Goal: Task Accomplishment & Management: Use online tool/utility

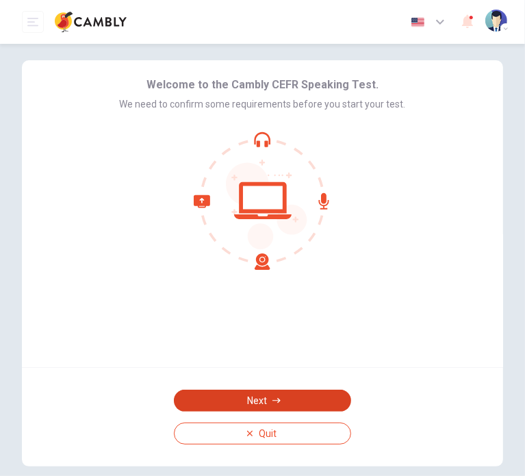
click at [263, 398] on button "Next" at bounding box center [262, 401] width 177 height 22
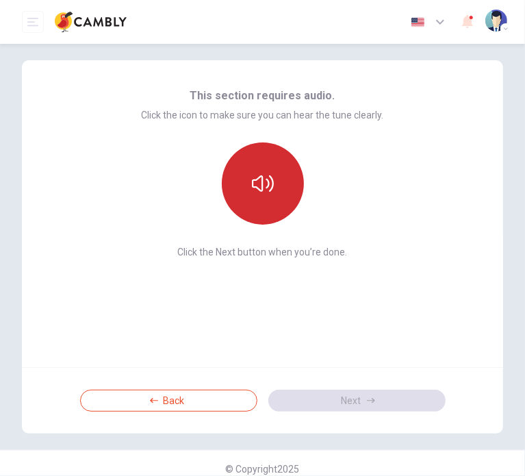
click at [283, 181] on button "button" at bounding box center [263, 183] width 82 height 82
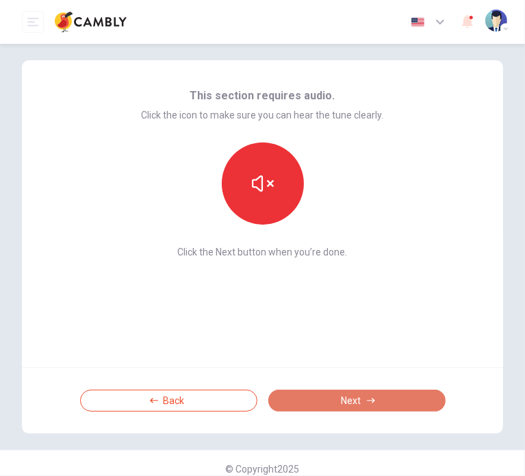
click at [321, 396] on button "Next" at bounding box center [356, 401] width 177 height 22
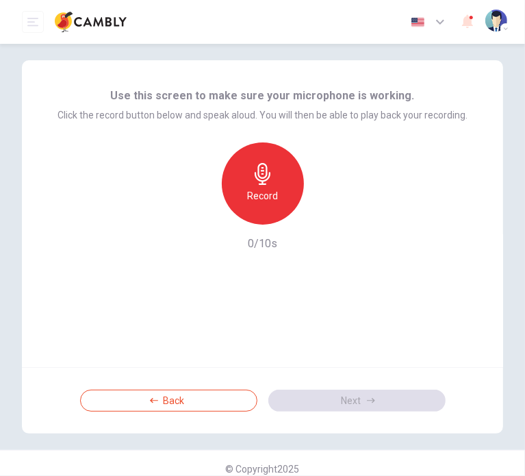
click at [279, 201] on div "Record" at bounding box center [263, 183] width 82 height 82
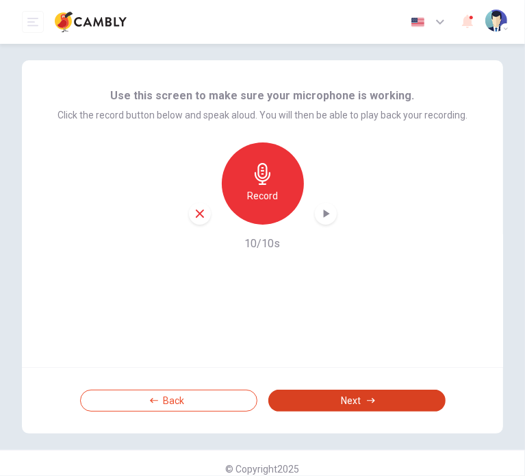
click at [350, 399] on button "Next" at bounding box center [356, 401] width 177 height 22
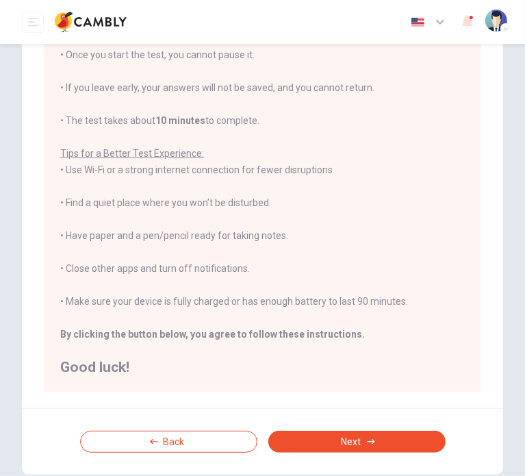
scroll to position [137, 0]
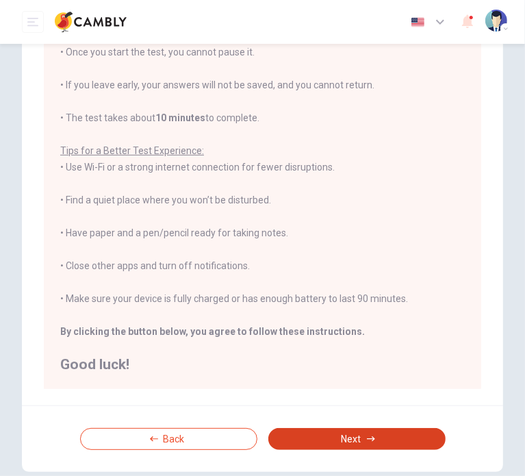
click at [331, 436] on button "Next" at bounding box center [356, 439] width 177 height 22
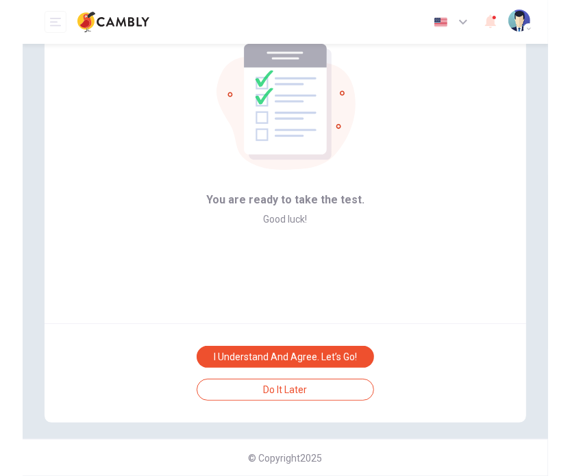
scroll to position [39, 0]
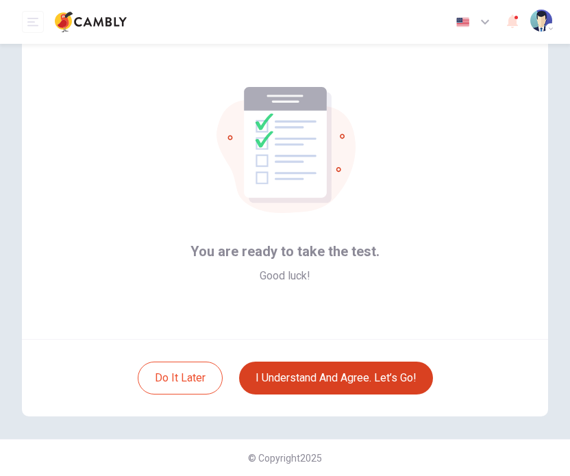
click at [351, 381] on button "I understand and agree. Let’s go!" at bounding box center [336, 378] width 194 height 33
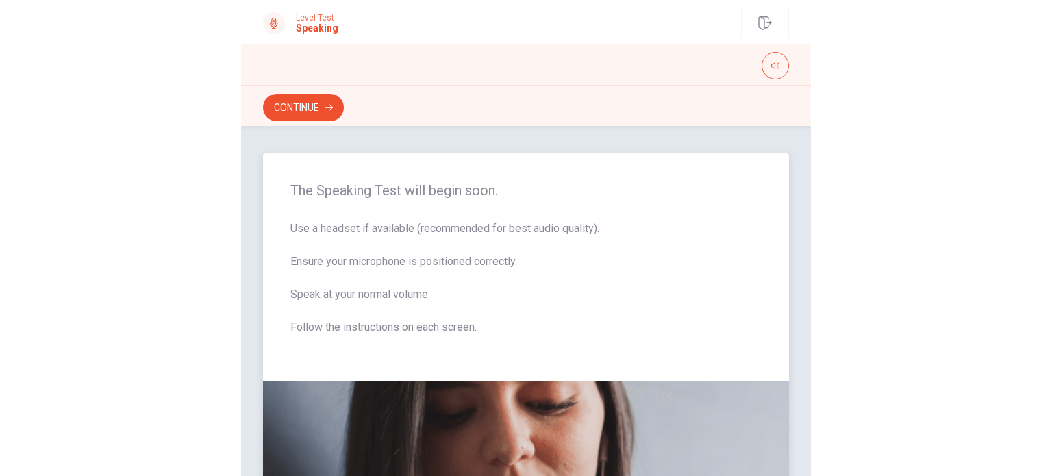
scroll to position [68, 0]
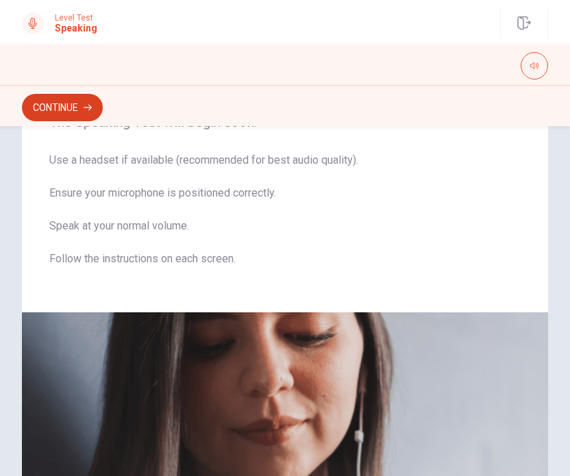
click at [88, 105] on icon "button" at bounding box center [88, 107] width 8 height 8
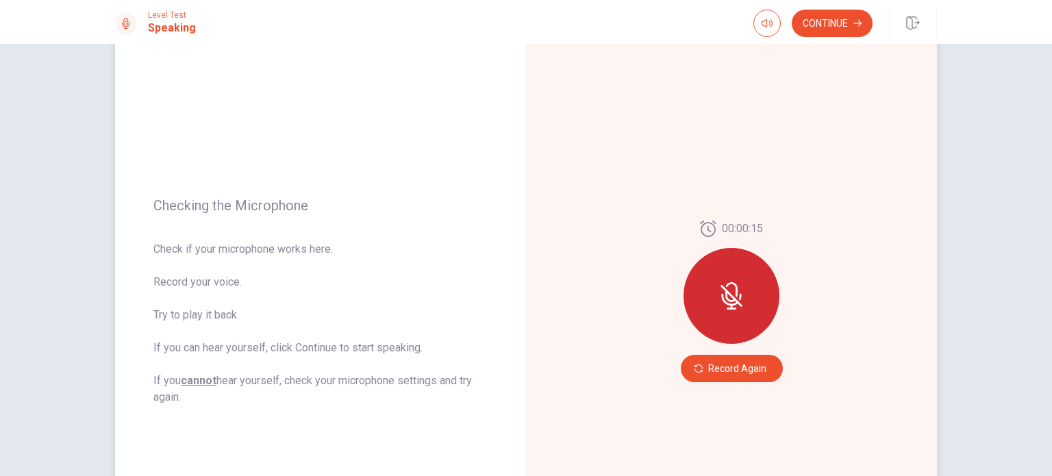
click at [524, 285] on icon at bounding box center [731, 295] width 27 height 27
click at [524, 19] on button "Continue" at bounding box center [831, 23] width 81 height 27
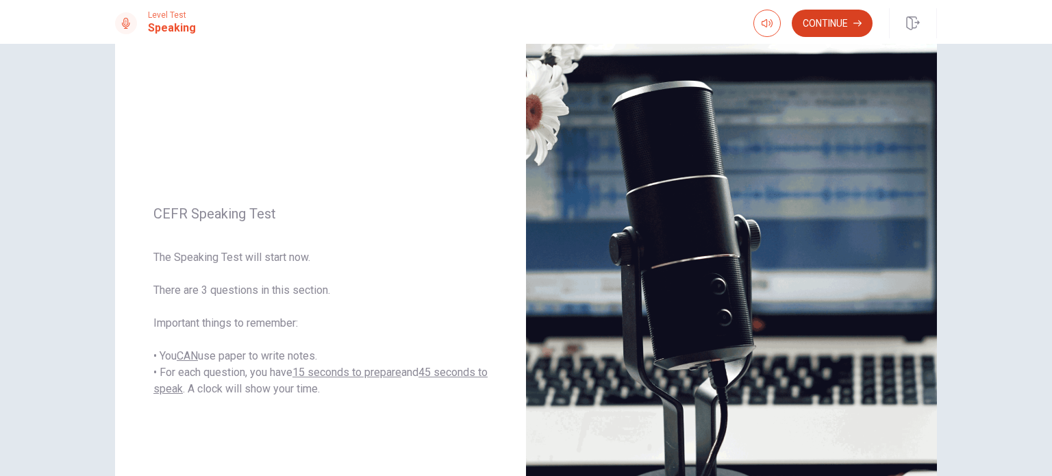
click at [524, 19] on button "Continue" at bounding box center [831, 23] width 81 height 27
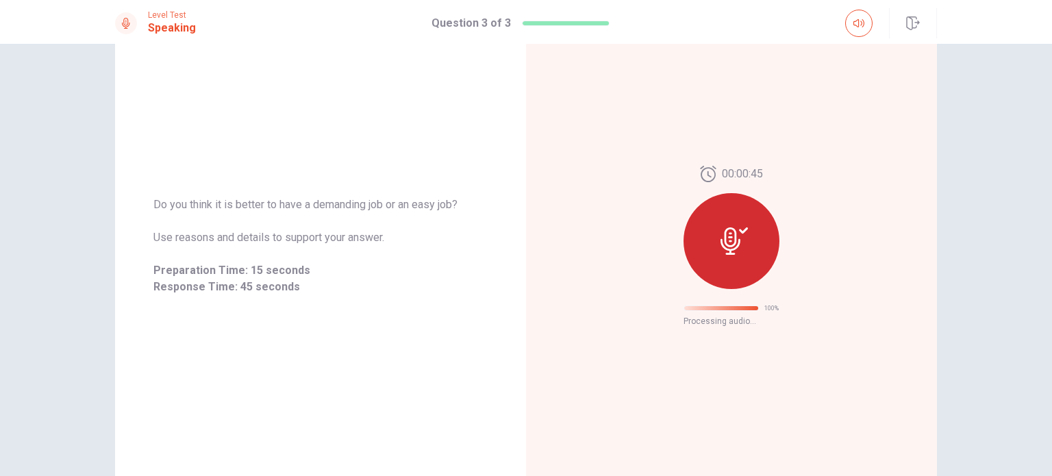
scroll to position [22, 0]
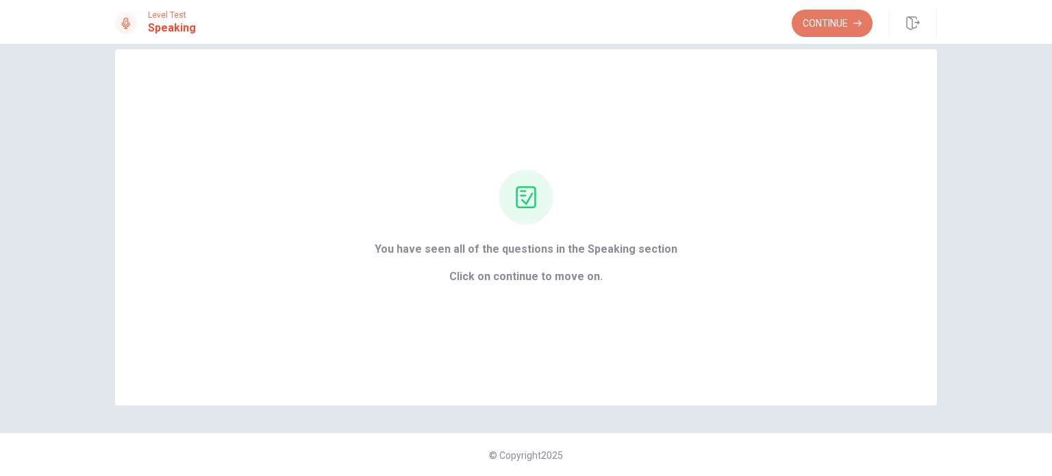
click at [524, 25] on button "Continue" at bounding box center [831, 23] width 81 height 27
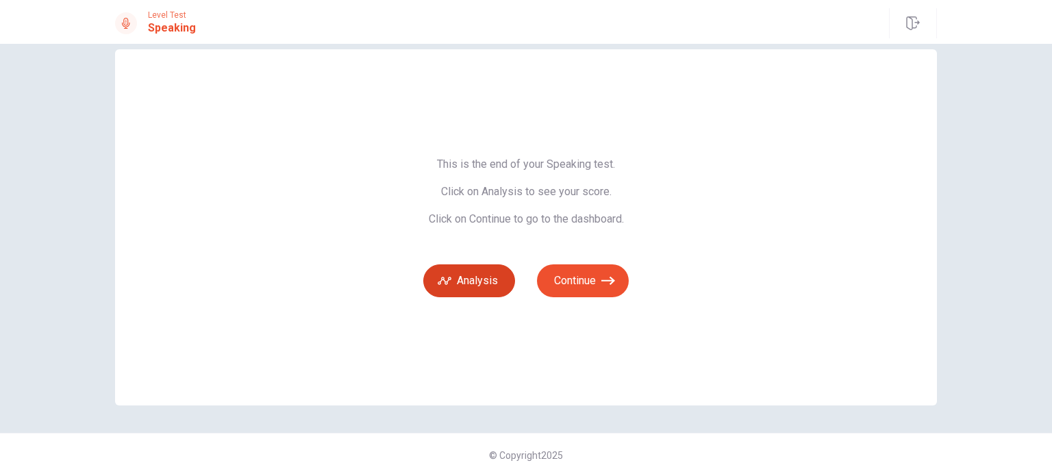
click at [485, 283] on button "Analysis" at bounding box center [469, 280] width 92 height 33
